Goal: Find contact information: Find contact information

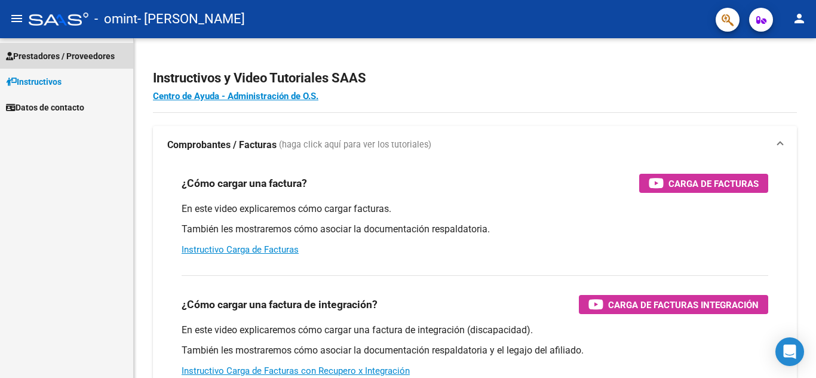
click at [39, 61] on span "Prestadores / Proveedores" at bounding box center [60, 56] width 109 height 13
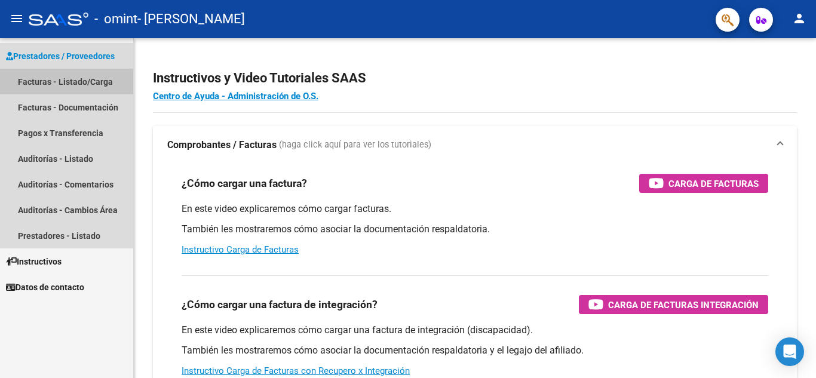
click at [49, 81] on link "Facturas - Listado/Carga" at bounding box center [66, 82] width 133 height 26
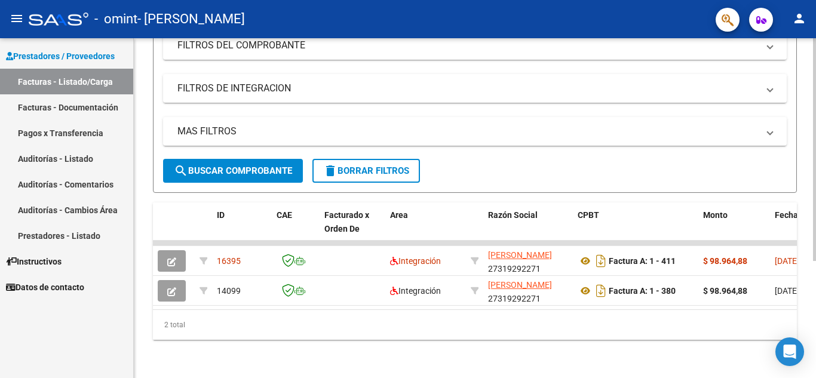
scroll to position [179, 0]
click at [816, 345] on div at bounding box center [814, 266] width 3 height 223
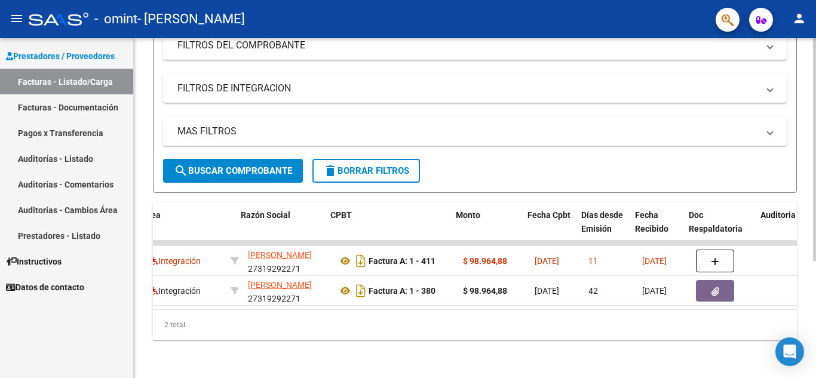
scroll to position [0, 263]
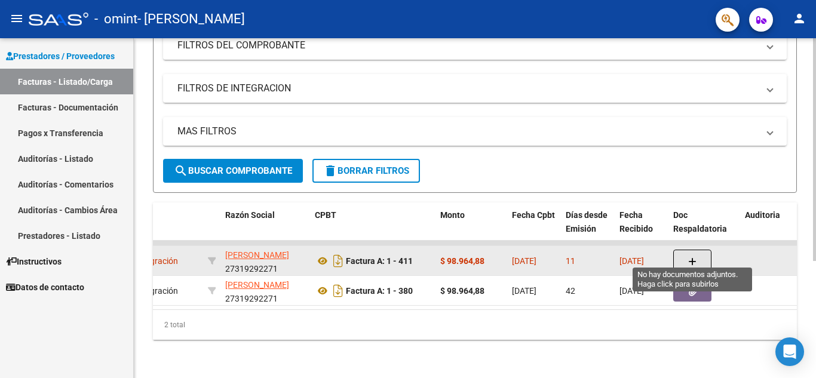
click at [694, 258] on icon "button" at bounding box center [692, 262] width 8 height 9
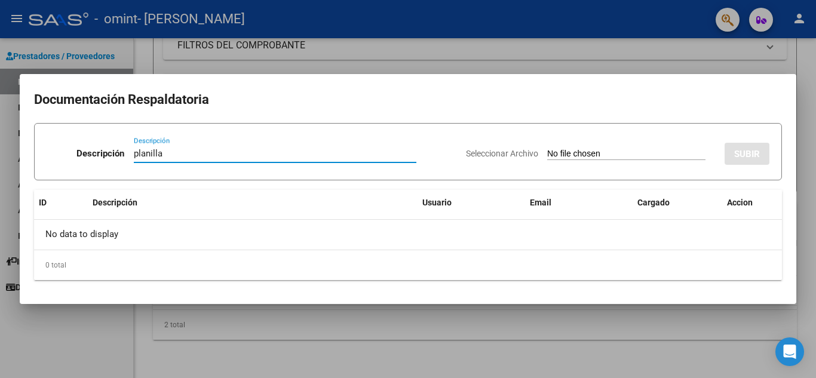
type input "planilla"
click at [547, 152] on input "Seleccionar Archivo" at bounding box center [626, 154] width 158 height 11
click at [135, 314] on div at bounding box center [408, 189] width 816 height 378
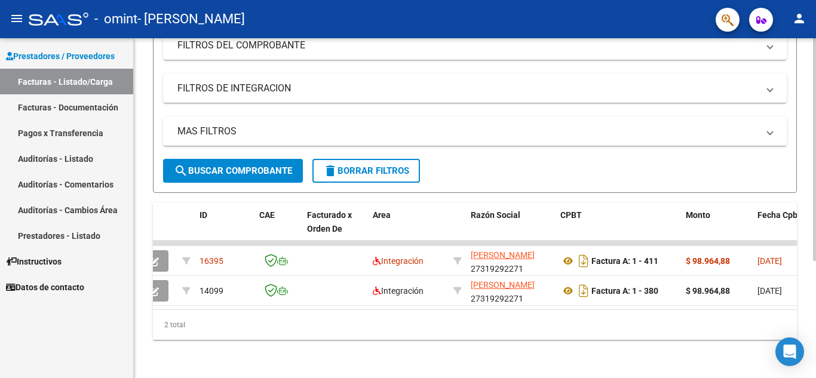
scroll to position [0, 0]
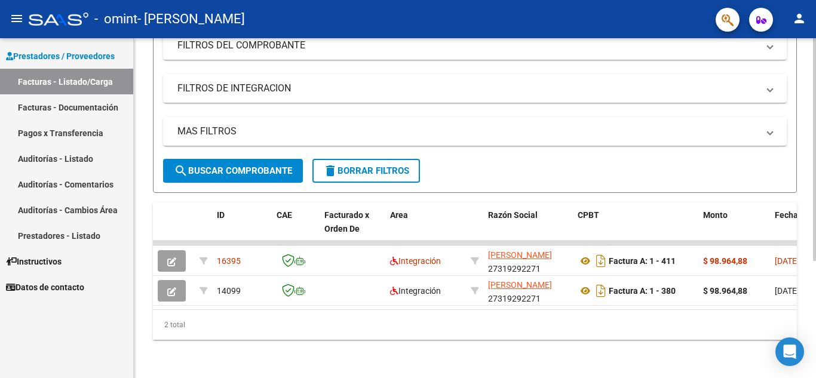
click at [788, 300] on datatable-body "16395 Integración [PERSON_NAME] 27319292271 Factura A: 1 - 411 $ 98.964,88 [DAT…" at bounding box center [475, 275] width 644 height 69
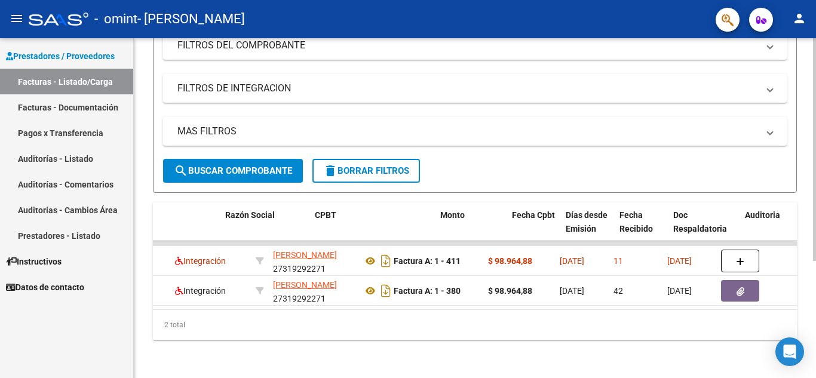
scroll to position [0, 263]
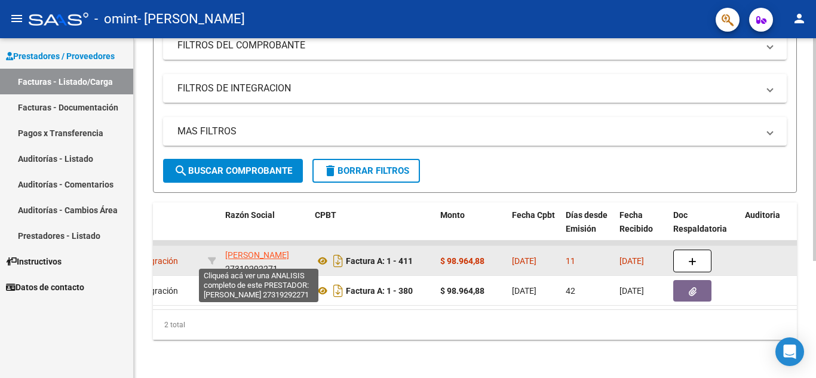
click at [257, 250] on span "[PERSON_NAME]" at bounding box center [257, 255] width 64 height 10
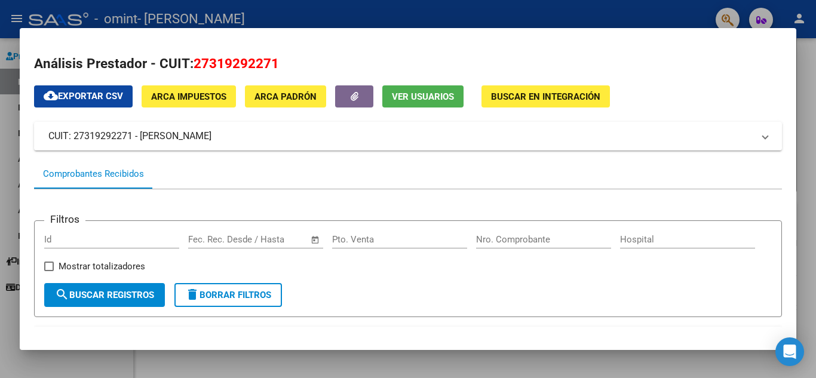
click at [507, 83] on div "Análisis Prestador - CUIT: 27319292271 cloud_download Exportar CSV ARCA Impuest…" at bounding box center [408, 271] width 748 height 434
click at [507, 94] on span "Buscar en Integración" at bounding box center [545, 96] width 109 height 11
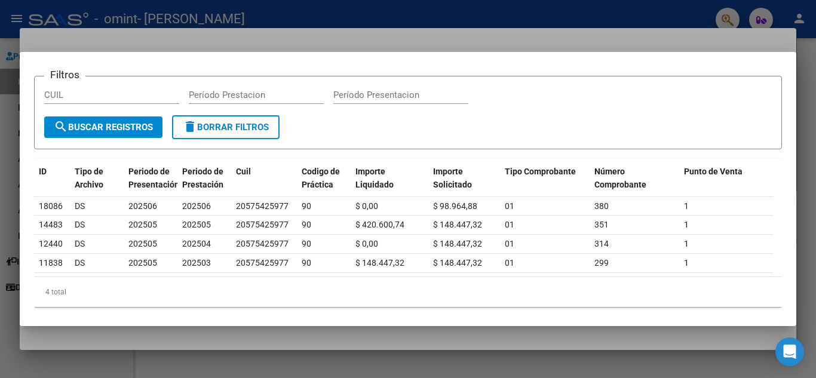
scroll to position [55, 0]
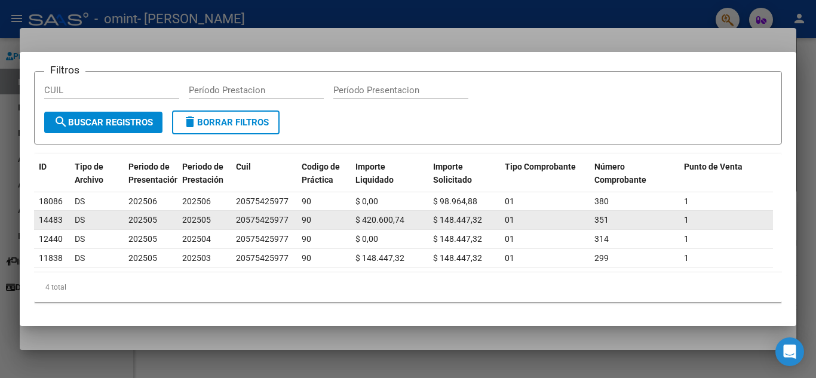
click at [383, 215] on span "$ 420.600,74" at bounding box center [380, 220] width 49 height 10
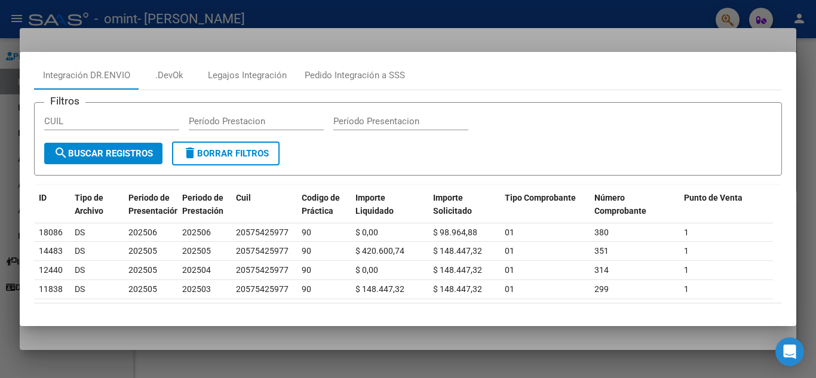
scroll to position [0, 0]
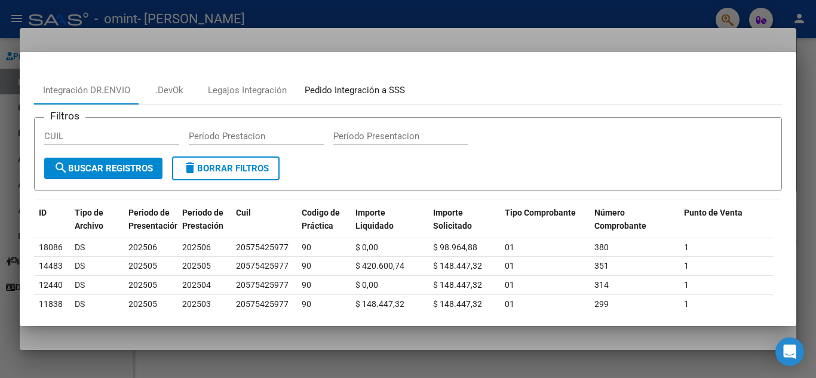
click at [366, 89] on div "Pedido Integración a SSS" at bounding box center [355, 91] width 100 height 14
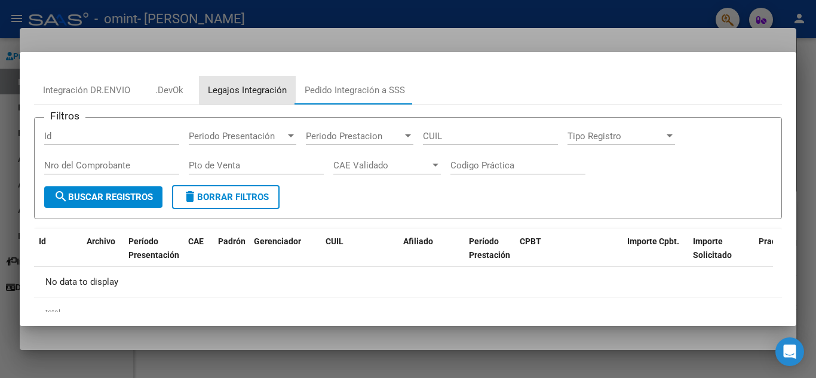
click at [264, 88] on div "Legajos Integración" at bounding box center [247, 91] width 79 height 14
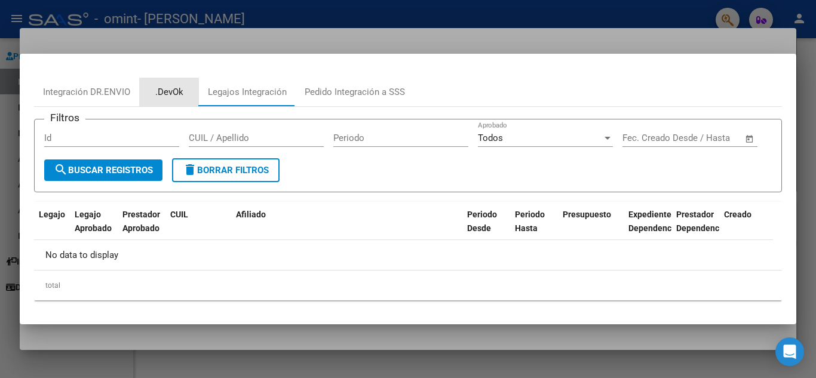
click at [171, 91] on div ".DevOk" at bounding box center [169, 92] width 28 height 14
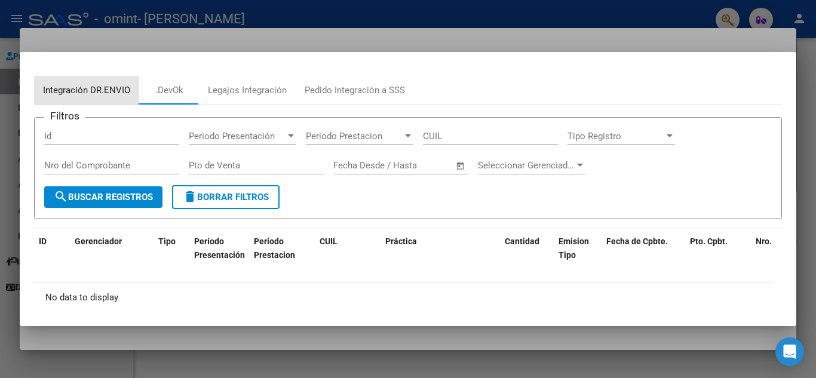
click at [105, 88] on div "Integración DR.ENVIO" at bounding box center [86, 91] width 87 height 14
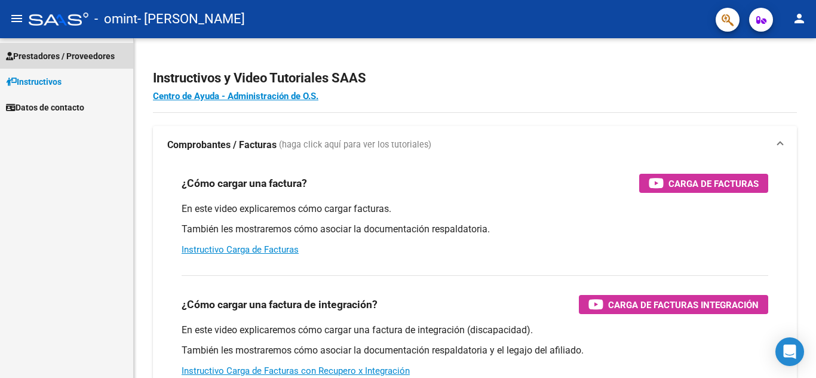
click at [68, 62] on span "Prestadores / Proveedores" at bounding box center [60, 56] width 109 height 13
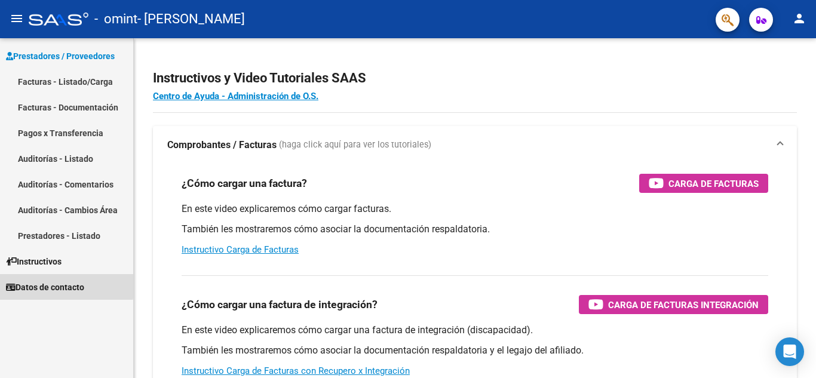
click at [48, 284] on span "Datos de contacto" at bounding box center [45, 287] width 78 height 13
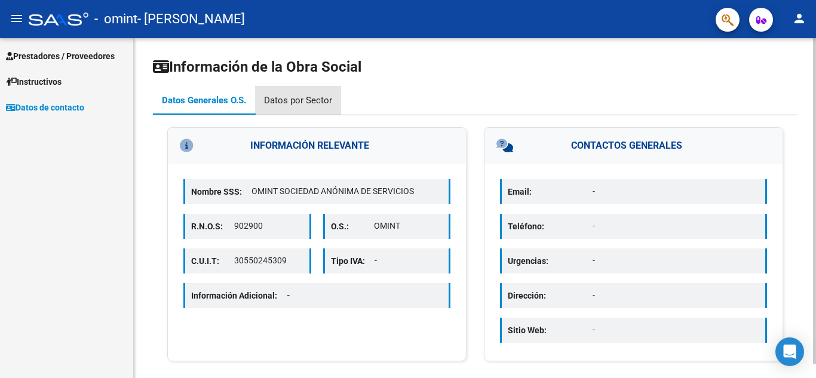
click at [307, 102] on div "Datos por Sector" at bounding box center [298, 100] width 68 height 13
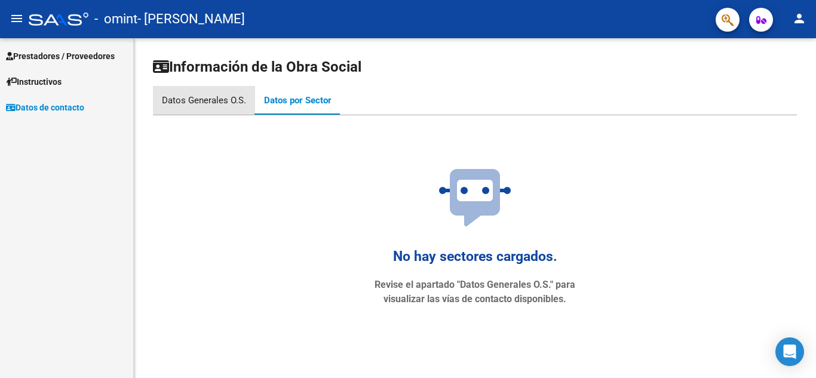
click at [207, 94] on div "Datos Generales O.S." at bounding box center [204, 100] width 84 height 13
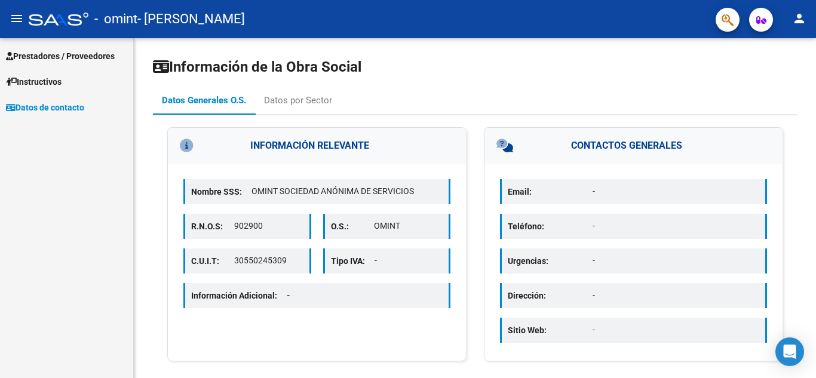
click at [93, 62] on span "Prestadores / Proveedores" at bounding box center [60, 56] width 109 height 13
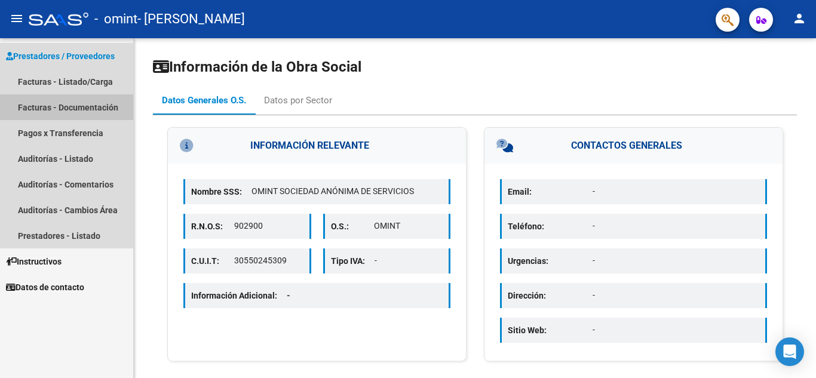
click at [99, 105] on link "Facturas - Documentación" at bounding box center [66, 107] width 133 height 26
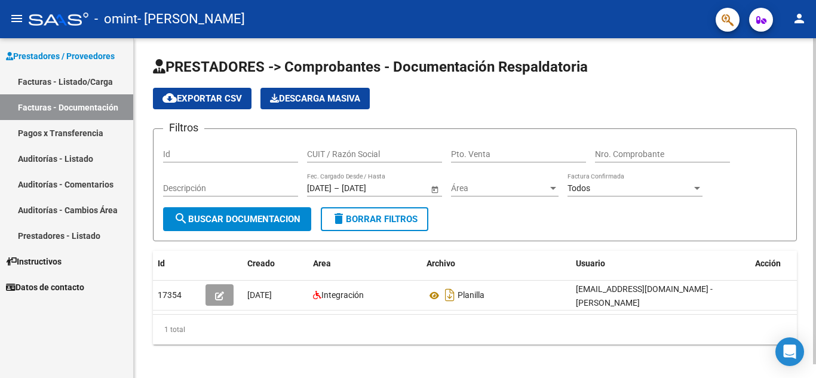
scroll to position [14, 0]
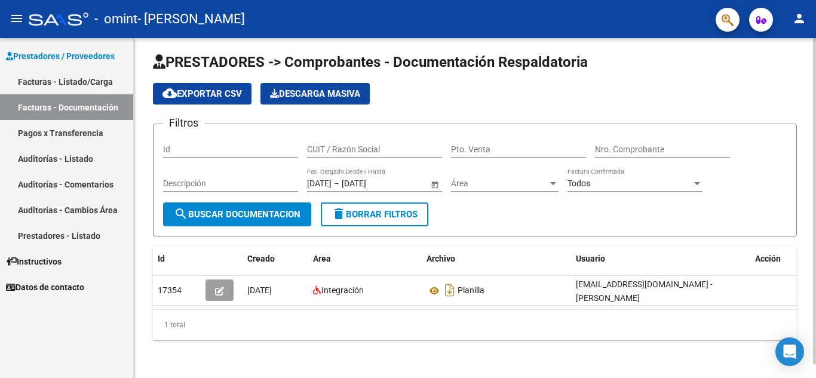
click at [816, 374] on div at bounding box center [814, 208] width 3 height 340
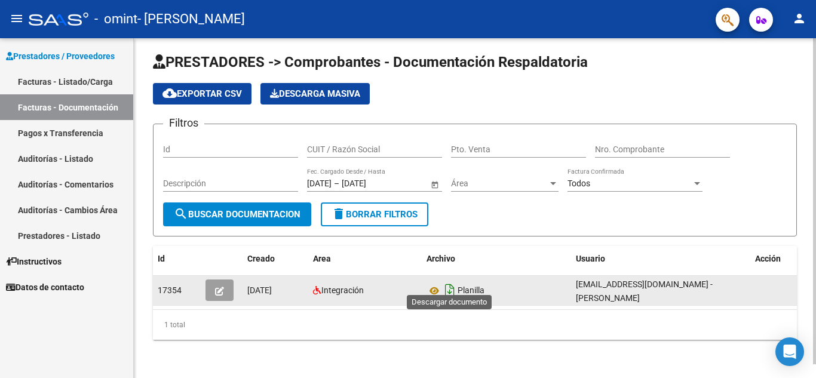
click at [449, 283] on icon "Descargar documento" at bounding box center [450, 290] width 16 height 19
click at [798, 20] on mat-icon "person" at bounding box center [799, 18] width 14 height 14
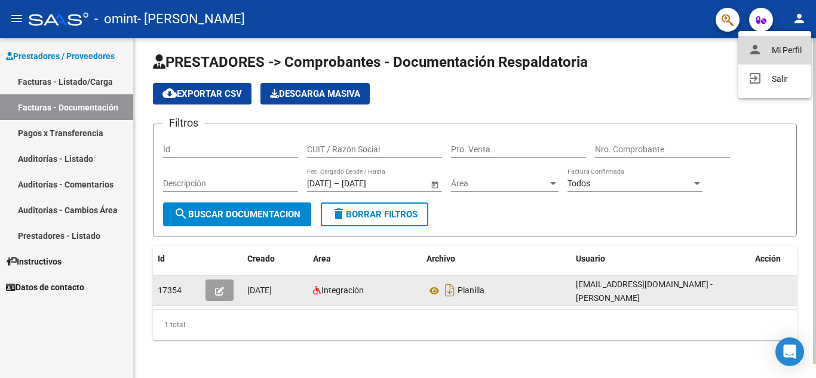
click at [793, 53] on button "person Mi Perfil" at bounding box center [775, 50] width 73 height 29
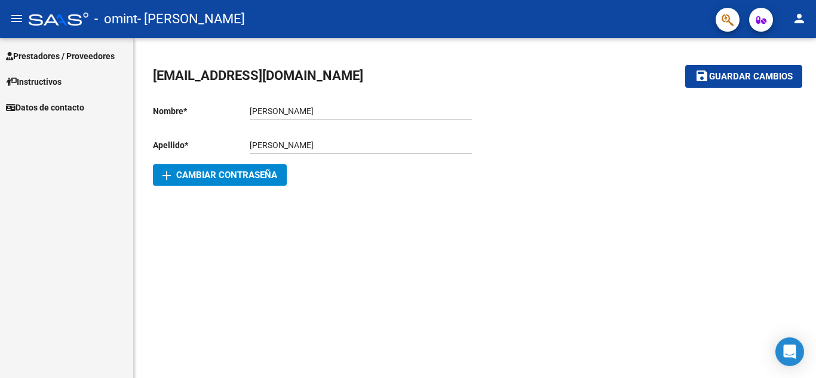
click at [56, 101] on span "Datos de contacto" at bounding box center [45, 107] width 78 height 13
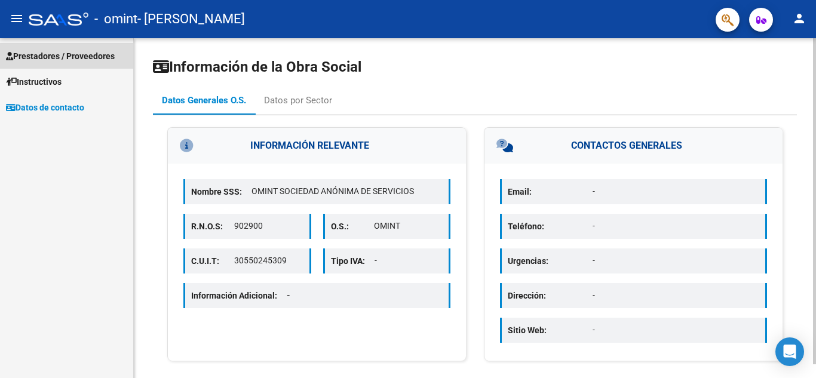
click at [45, 60] on span "Prestadores / Proveedores" at bounding box center [60, 56] width 109 height 13
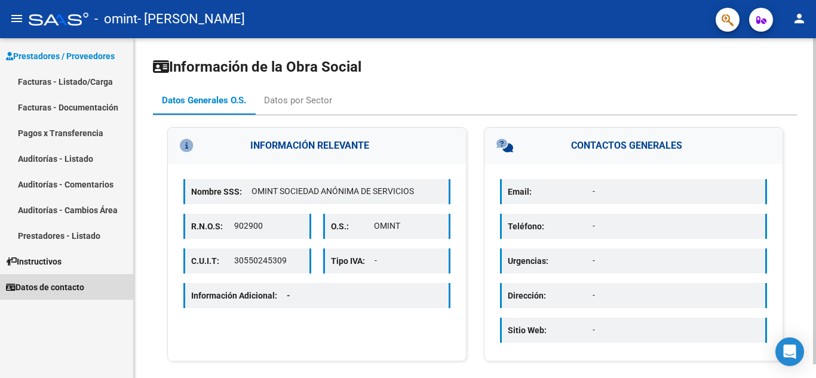
click at [65, 290] on span "Datos de contacto" at bounding box center [45, 287] width 78 height 13
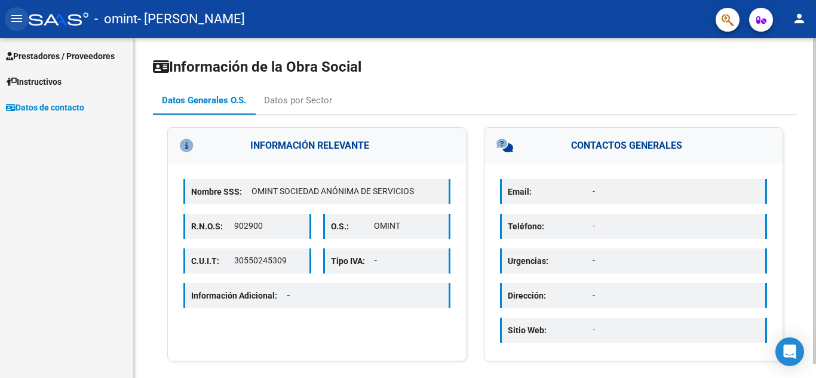
click at [8, 16] on button "menu" at bounding box center [17, 19] width 24 height 24
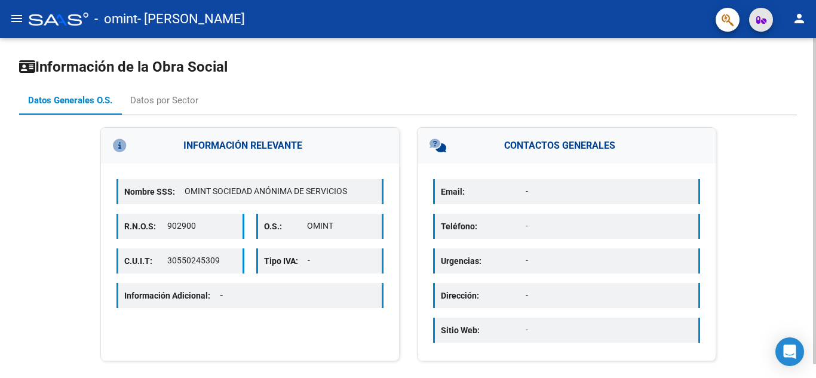
click at [761, 23] on icon "button" at bounding box center [761, 20] width 10 height 9
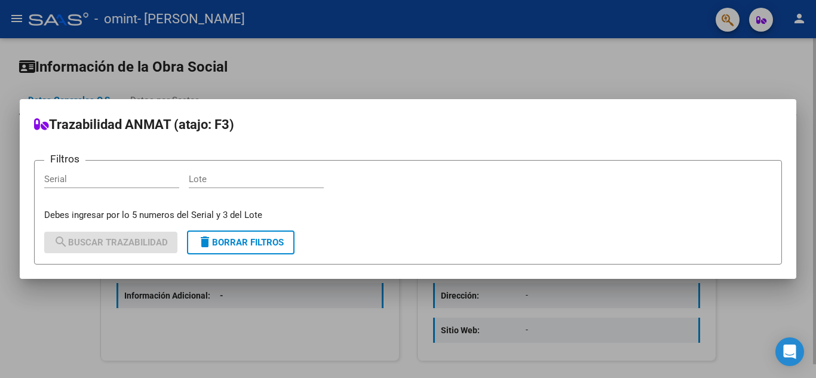
click at [489, 133] on h2 "Trazabilidad ANMAT (atajo: F3)" at bounding box center [408, 125] width 748 height 23
